Goal: Task Accomplishment & Management: Manage account settings

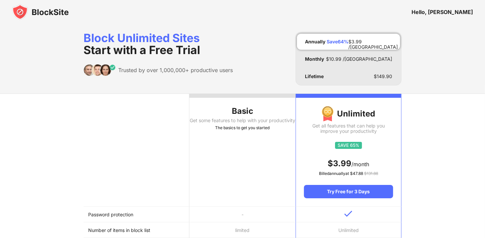
click at [463, 14] on div "Hello, [PERSON_NAME]" at bounding box center [442, 12] width 61 height 7
click at [464, 11] on div "Hello, [PERSON_NAME]" at bounding box center [442, 12] width 61 height 7
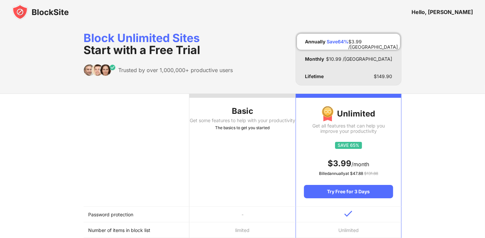
click at [464, 11] on div "Hello, [PERSON_NAME]" at bounding box center [442, 12] width 61 height 7
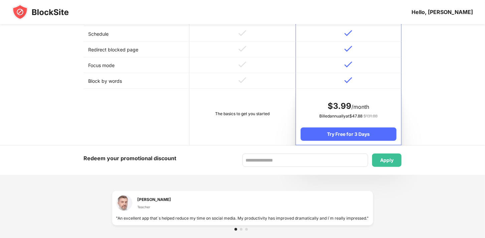
scroll to position [360, 0]
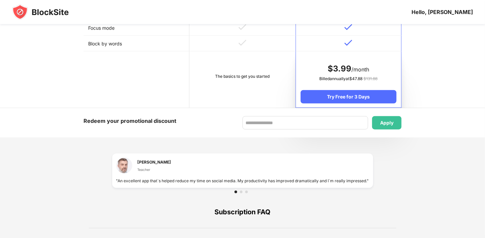
click at [39, 12] on img at bounding box center [40, 12] width 57 height 16
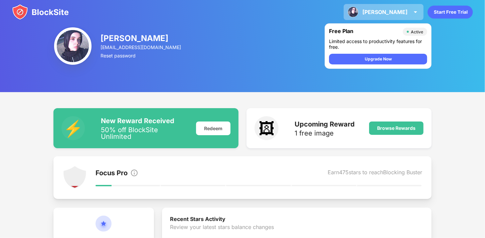
click at [403, 9] on div "Habiba" at bounding box center [385, 12] width 45 height 7
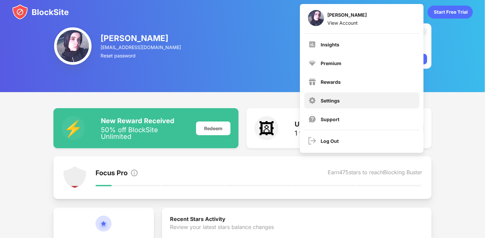
click at [352, 100] on div "Settings" at bounding box center [361, 101] width 115 height 16
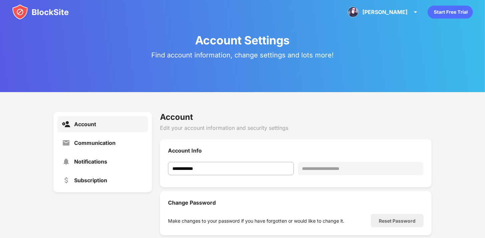
click at [401, 3] on div "Habiba Habiba Ahmed View Account Insights Premium Rewards Settings Support Log …" at bounding box center [242, 12] width 485 height 24
click at [404, 12] on div "Habiba" at bounding box center [385, 12] width 45 height 7
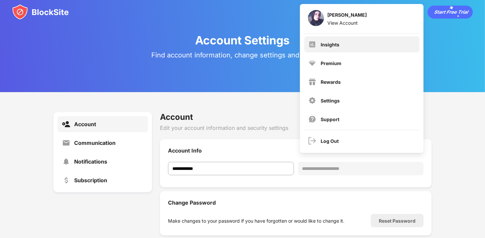
click at [373, 45] on div "Insights" at bounding box center [361, 44] width 115 height 16
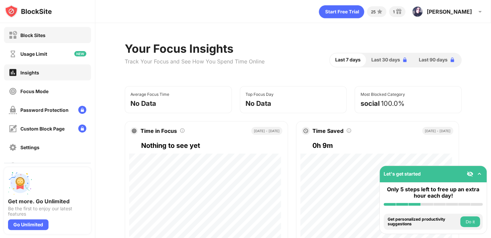
click at [42, 33] on div "Block Sites" at bounding box center [32, 35] width 25 height 6
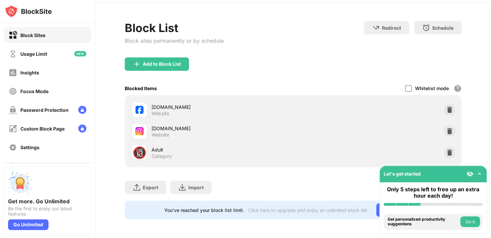
scroll to position [46, 0]
click at [446, 128] on img at bounding box center [449, 131] width 7 height 7
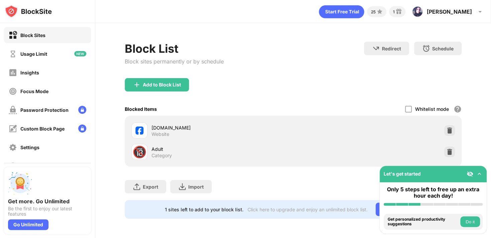
scroll to position [25, 0]
